Goal: Transaction & Acquisition: Purchase product/service

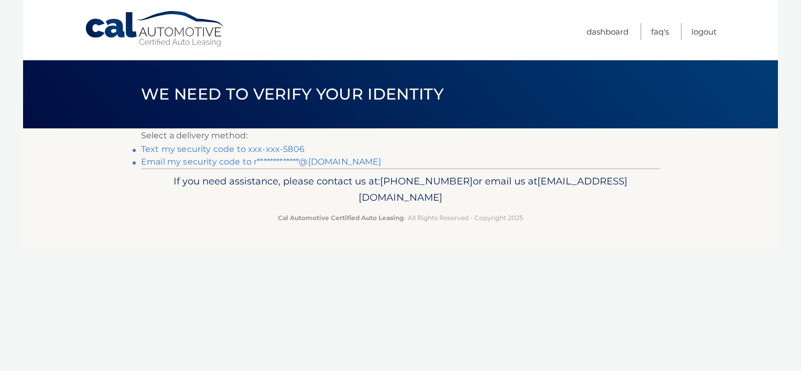
click at [188, 151] on link "Text my security code to xxx-xxx-5806" at bounding box center [223, 149] width 164 height 10
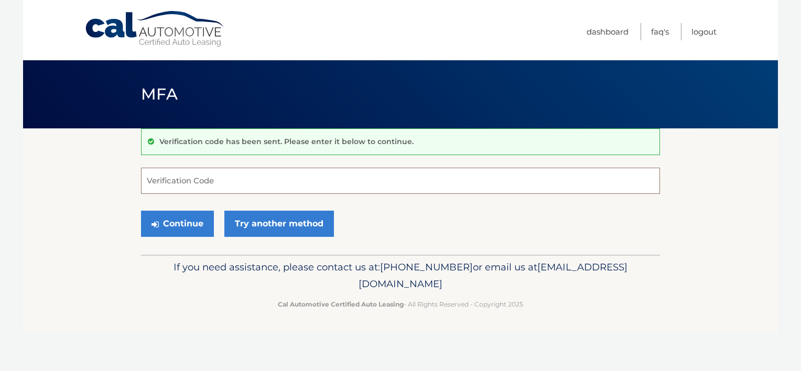
click at [184, 176] on input "Verification Code" at bounding box center [400, 181] width 519 height 26
type input "775457"
click at [191, 232] on button "Continue" at bounding box center [177, 224] width 73 height 26
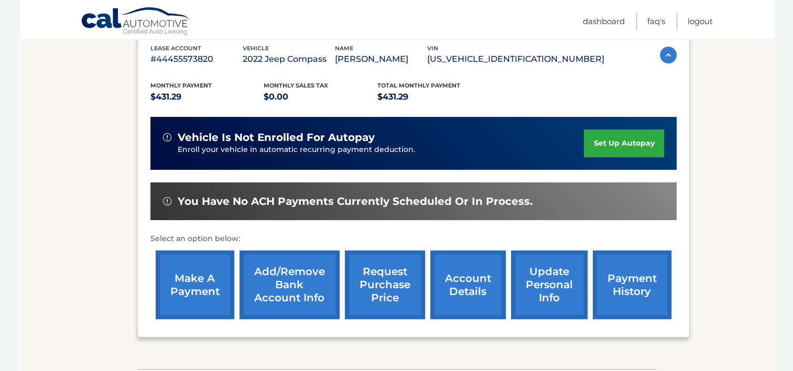
scroll to position [189, 0]
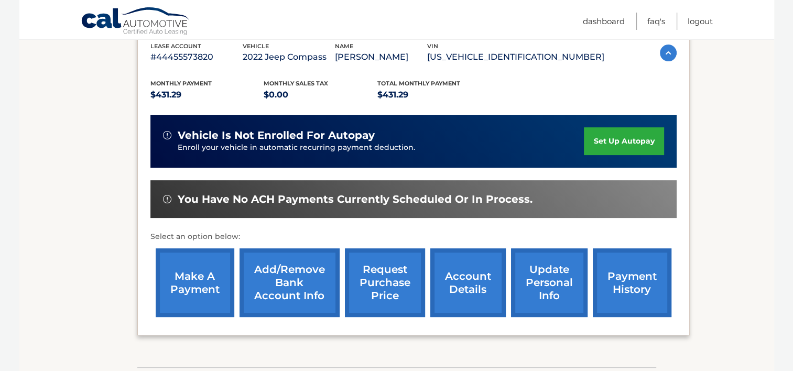
click at [185, 289] on link "make a payment" at bounding box center [195, 283] width 79 height 69
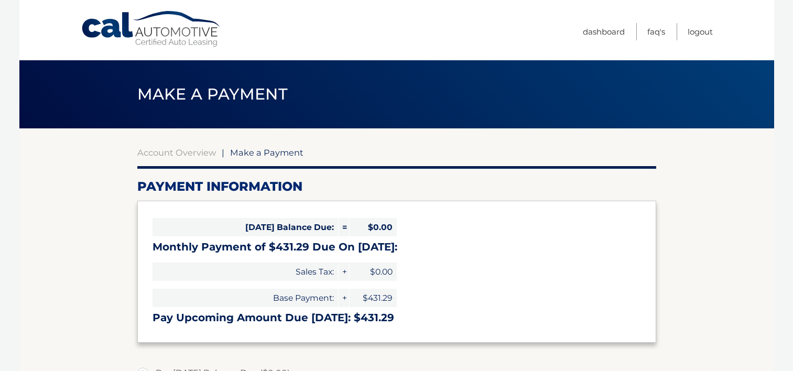
select select "NjVlNTJmZTUtMzI5NC00ZmEyLTk3OTItNGYzOGRiY2I4OTkw"
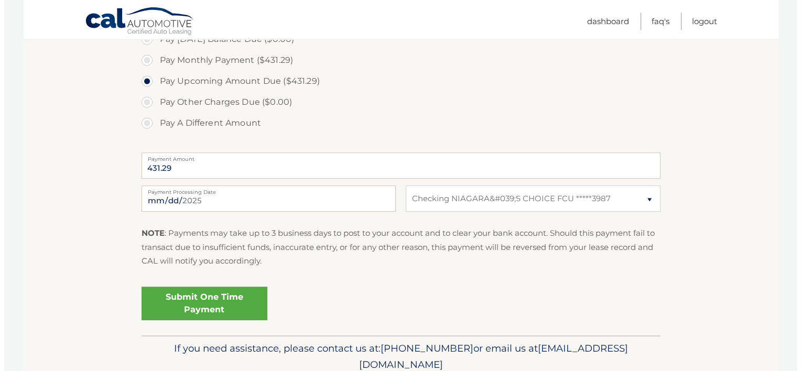
scroll to position [336, 0]
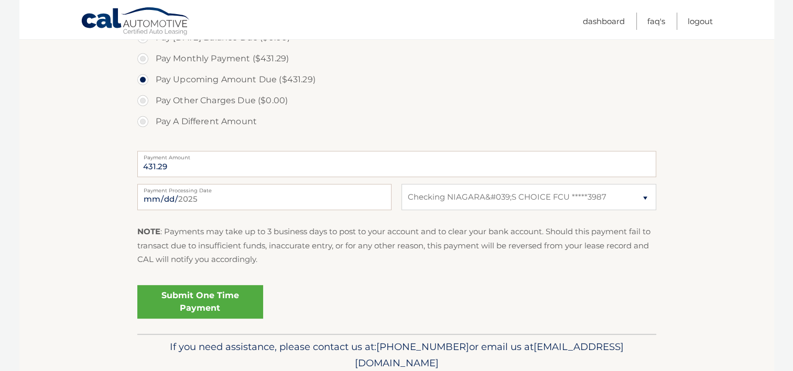
click at [182, 300] on link "Submit One Time Payment" at bounding box center [200, 302] width 126 height 34
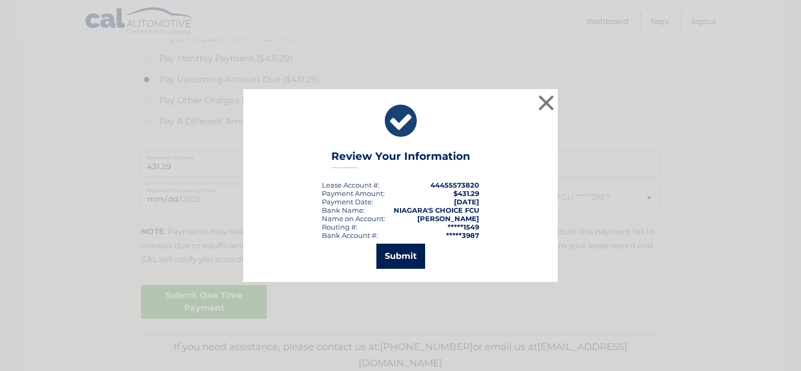
click at [396, 256] on button "Submit" at bounding box center [400, 256] width 49 height 25
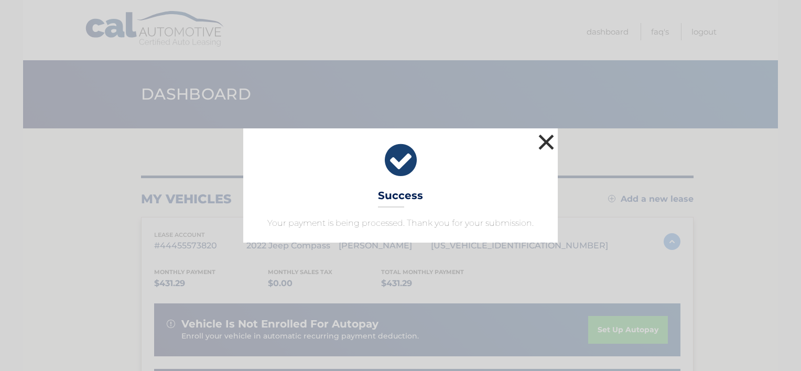
click at [546, 143] on button "×" at bounding box center [546, 142] width 21 height 21
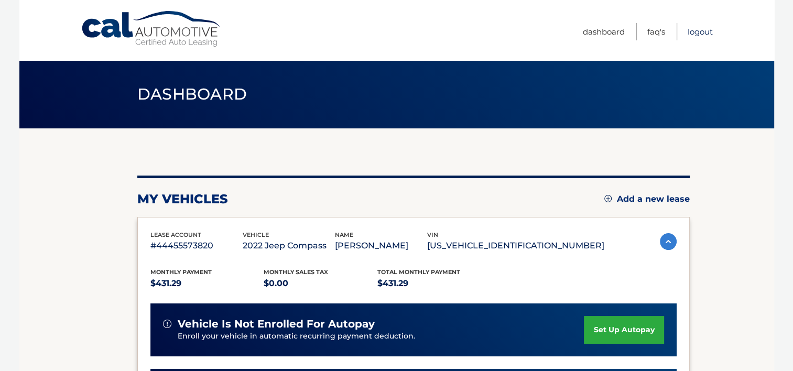
click at [700, 32] on link "Logout" at bounding box center [700, 31] width 25 height 17
